Goal: Information Seeking & Learning: Learn about a topic

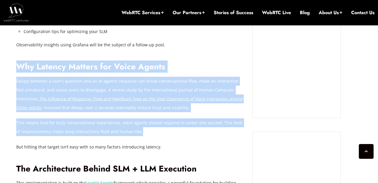
drag, startPoint x: 57, startPoint y: 58, endPoint x: 146, endPoint y: 135, distance: 118.1
click at [146, 135] on p "This means that for truly conversational experiences, voice agents should respo…" at bounding box center [129, 127] width 227 height 18
drag, startPoint x: 156, startPoint y: 137, endPoint x: 22, endPoint y: 57, distance: 156.2
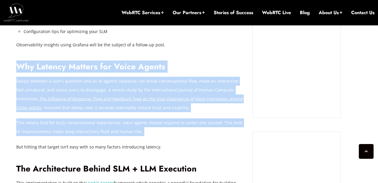
drag, startPoint x: 19, startPoint y: 54, endPoint x: 137, endPoint y: 128, distance: 139.2
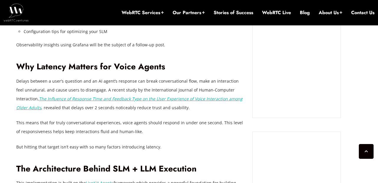
click at [165, 150] on p "But hitting that target isn’t easy with so many factors introducing latency." at bounding box center [129, 146] width 227 height 9
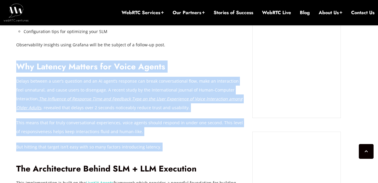
drag, startPoint x: 165, startPoint y: 150, endPoint x: 19, endPoint y: 64, distance: 169.7
click at [19, 64] on h2 "Why Latency Matters for Voice Agents" at bounding box center [129, 67] width 227 height 10
drag, startPoint x: 18, startPoint y: 63, endPoint x: 160, endPoint y: 155, distance: 169.0
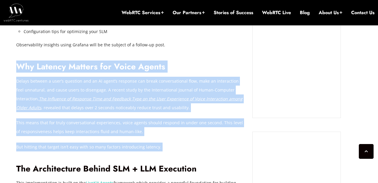
drag, startPoint x: 163, startPoint y: 153, endPoint x: 16, endPoint y: 69, distance: 169.0
click at [16, 69] on h2 "Why Latency Matters for Voice Agents" at bounding box center [129, 67] width 227 height 10
drag, startPoint x: 18, startPoint y: 58, endPoint x: 161, endPoint y: 149, distance: 169.0
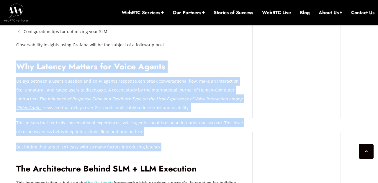
click at [161, 149] on p "But hitting that target isn’t easy with so many factors introducing latency." at bounding box center [129, 146] width 227 height 9
